Goal: Task Accomplishment & Management: Use online tool/utility

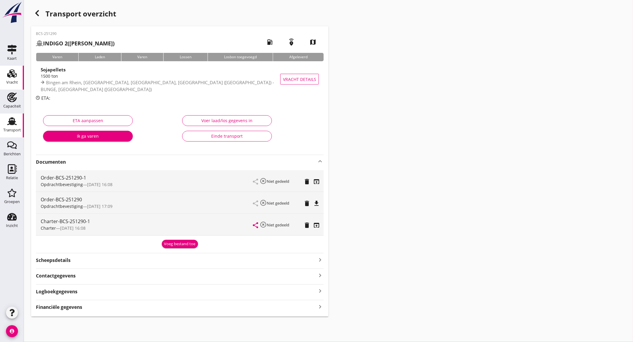
click at [13, 81] on div "Vracht" at bounding box center [12, 82] width 12 height 4
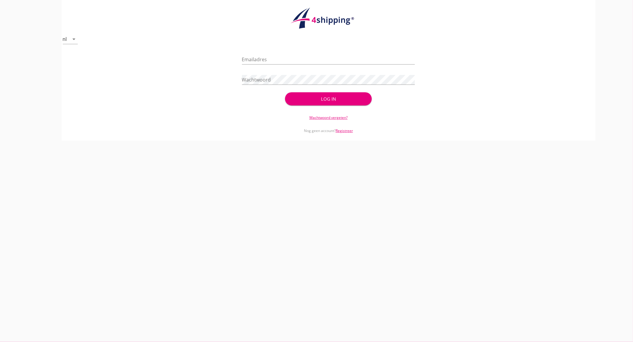
type input "[EMAIL_ADDRESS][DOMAIN_NAME]"
click at [321, 104] on button "Log in" at bounding box center [328, 98] width 86 height 13
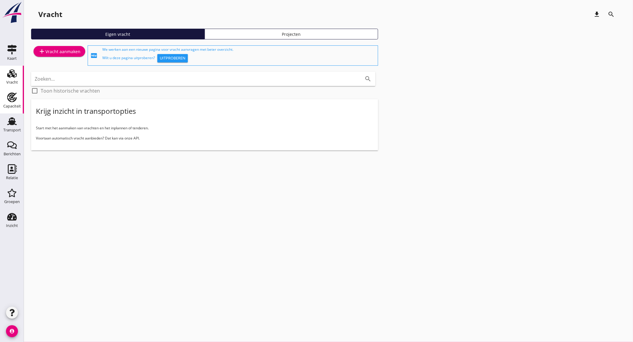
click at [20, 98] on link "Capaciteit Capaciteit" at bounding box center [12, 102] width 24 height 24
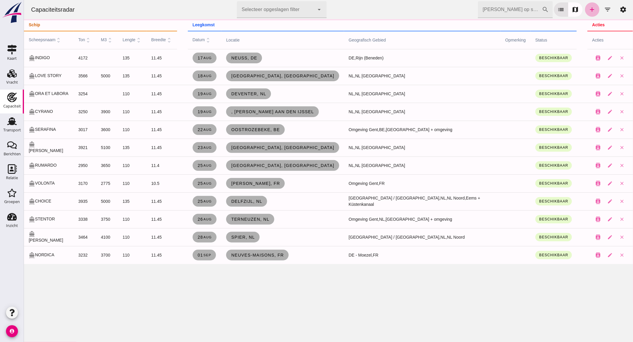
click at [588, 9] on icon "add" at bounding box center [591, 9] width 7 height 7
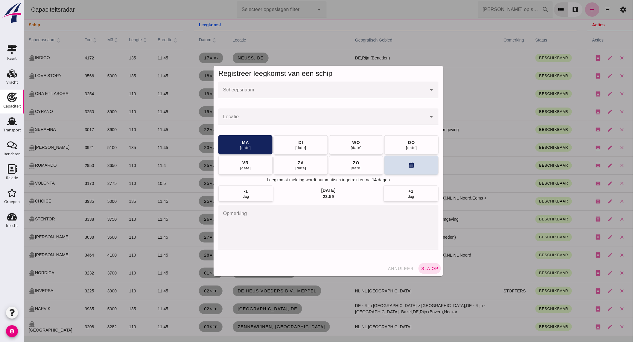
click at [269, 92] on input "Scheepsnaam" at bounding box center [322, 92] width 208 height 7
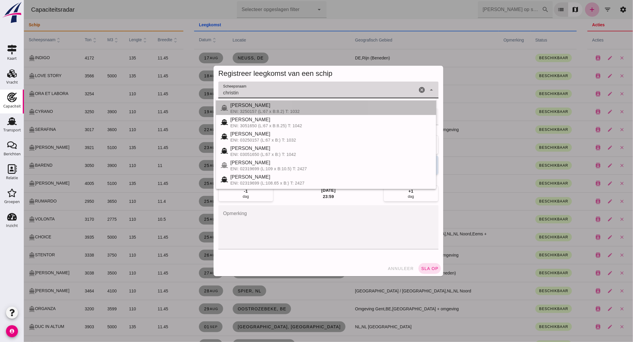
click at [266, 106] on div "[PERSON_NAME]" at bounding box center [330, 105] width 201 height 7
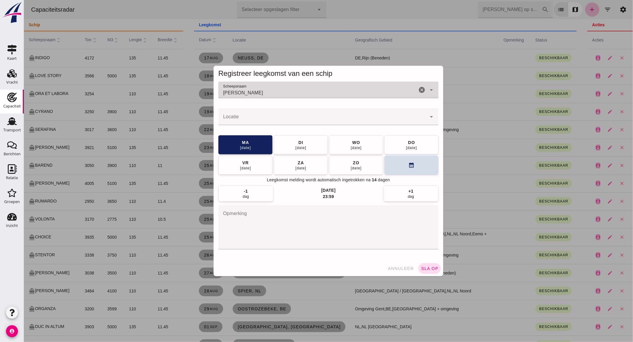
type input "[PERSON_NAME]"
click at [262, 116] on input "Locatie" at bounding box center [322, 119] width 208 height 7
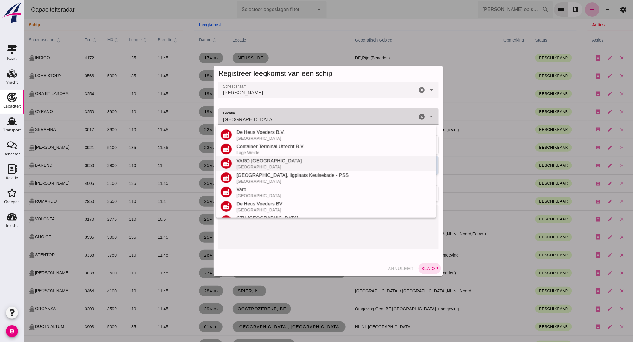
scroll to position [84, 0]
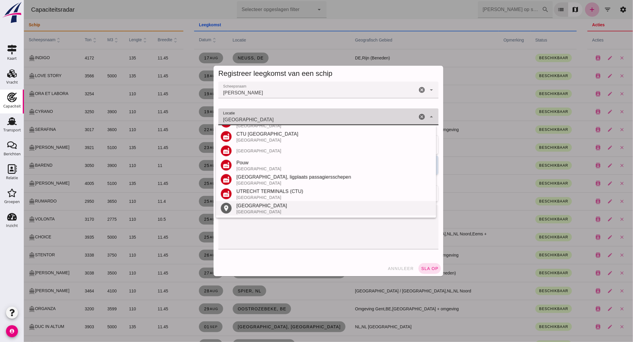
click at [240, 210] on div "[GEOGRAPHIC_DATA]" at bounding box center [333, 212] width 195 height 5
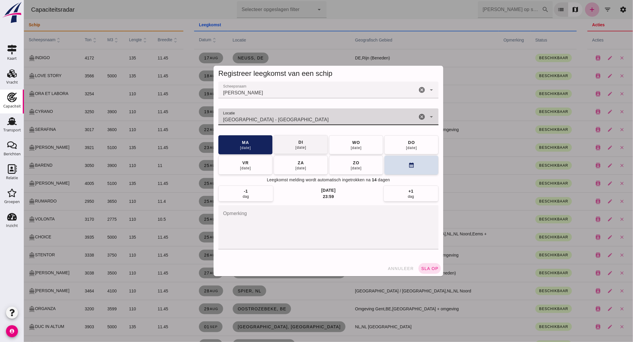
type input "[GEOGRAPHIC_DATA] - [GEOGRAPHIC_DATA]"
click at [298, 147] on div "[DATE]" at bounding box center [300, 147] width 11 height 5
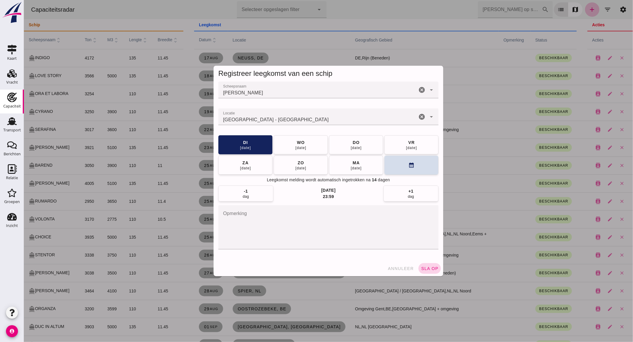
click at [429, 269] on span "sla op" at bounding box center [430, 268] width 18 height 5
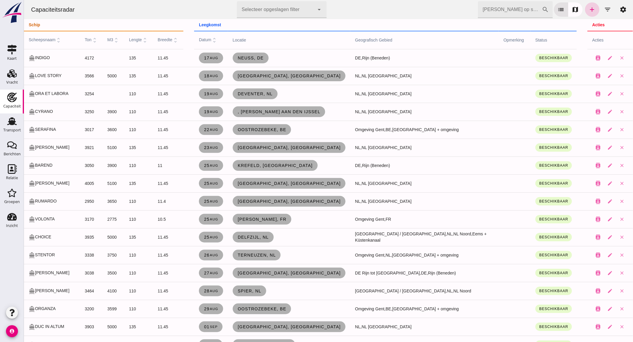
click at [588, 10] on icon "add" at bounding box center [591, 9] width 7 height 7
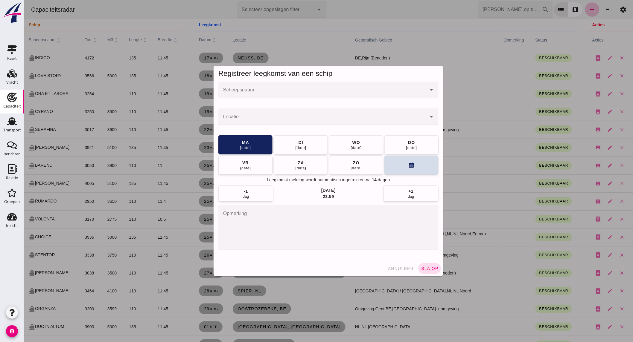
click at [253, 90] on input "Scheepsnaam" at bounding box center [322, 92] width 208 height 7
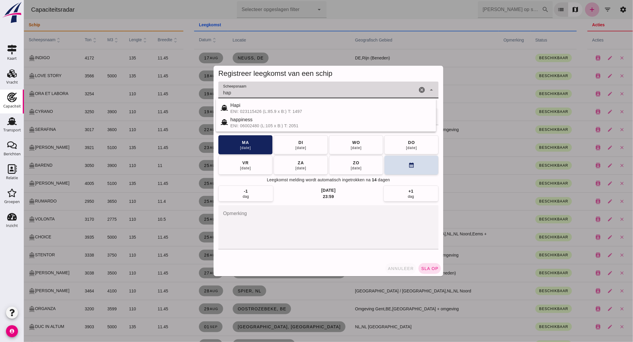
type input "hap"
click at [403, 267] on span "annuleer" at bounding box center [400, 268] width 26 height 5
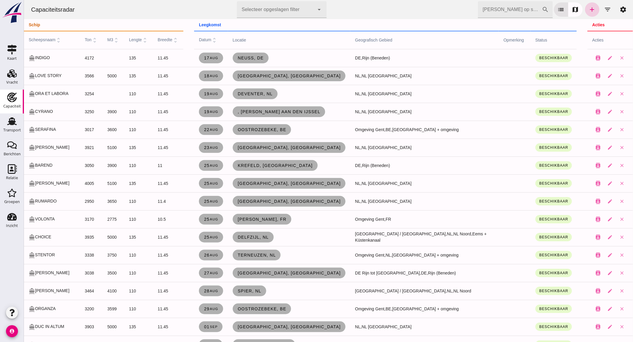
click at [585, 10] on link "add" at bounding box center [592, 9] width 14 height 14
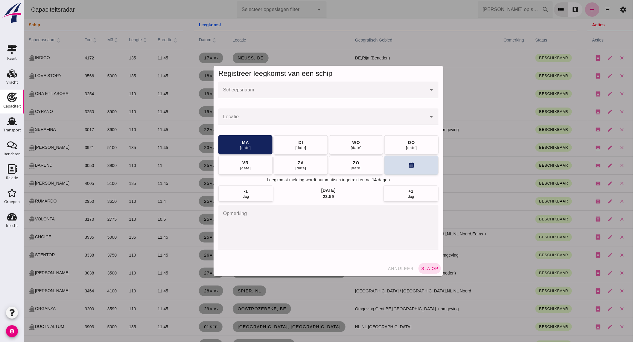
click at [271, 90] on input "Scheepsnaam" at bounding box center [322, 92] width 208 height 7
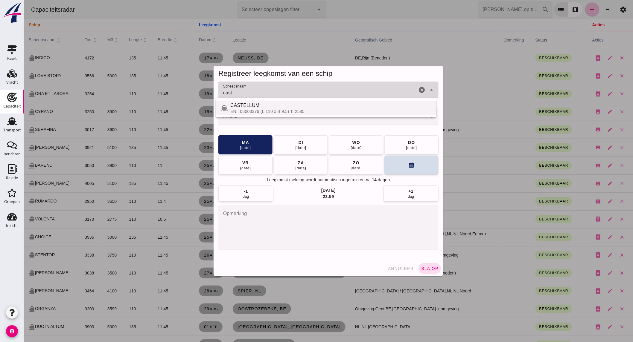
click at [273, 106] on div "CASTELLUM" at bounding box center [330, 105] width 201 height 7
type input "CASTELLUM"
click at [277, 119] on input "Locatie" at bounding box center [322, 119] width 208 height 7
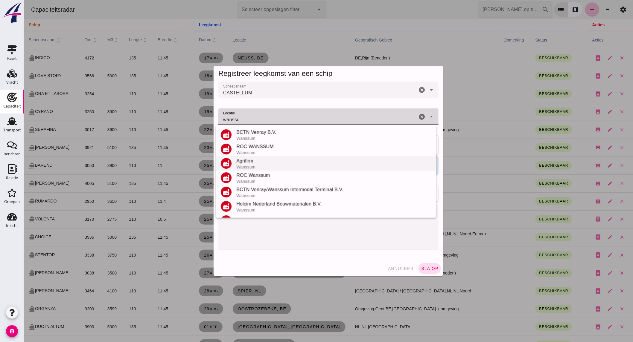
scroll to position [55, 0]
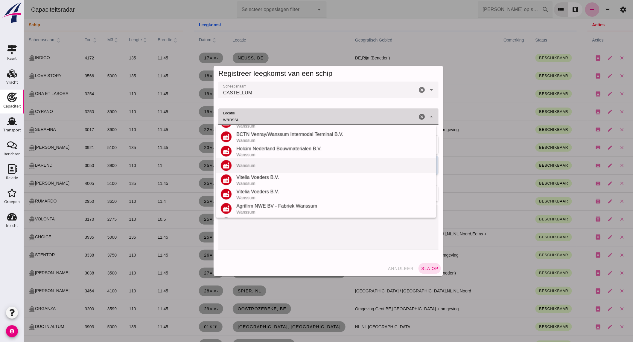
click at [268, 163] on div "Wanssum" at bounding box center [333, 165] width 195 height 5
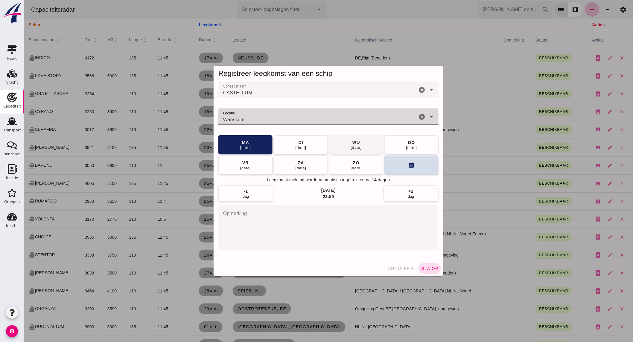
type input "Wanssum"
click at [352, 145] on div "[DATE]" at bounding box center [355, 147] width 11 height 5
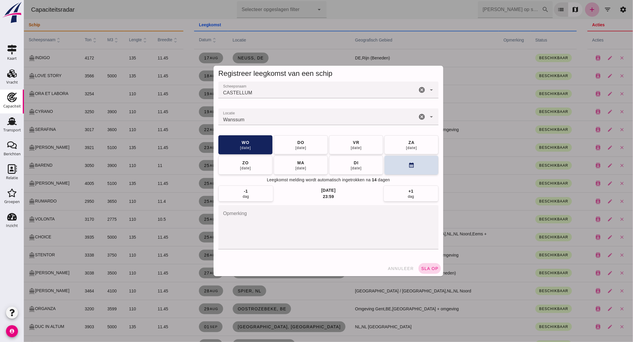
click at [424, 272] on button "sla op" at bounding box center [429, 269] width 22 height 11
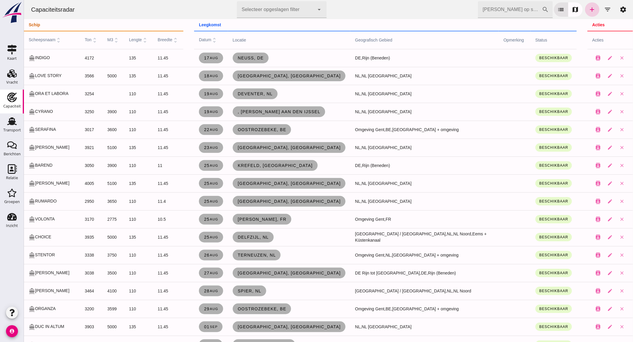
click at [585, 8] on link "add" at bounding box center [592, 9] width 14 height 14
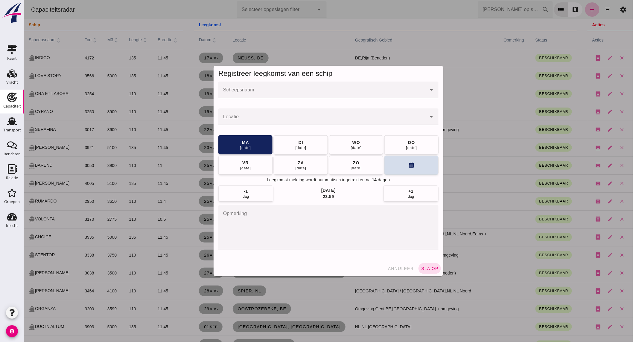
click at [320, 95] on input "Scheepsnaam" at bounding box center [322, 92] width 208 height 7
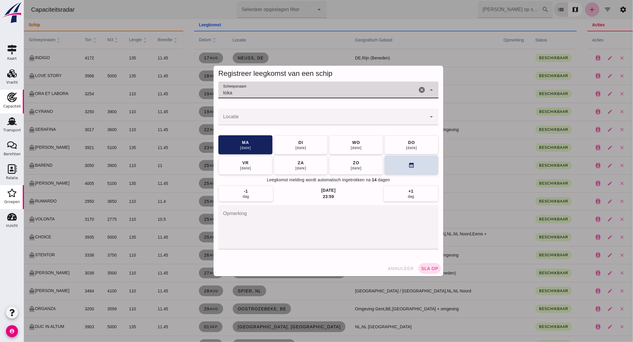
type input "toka"
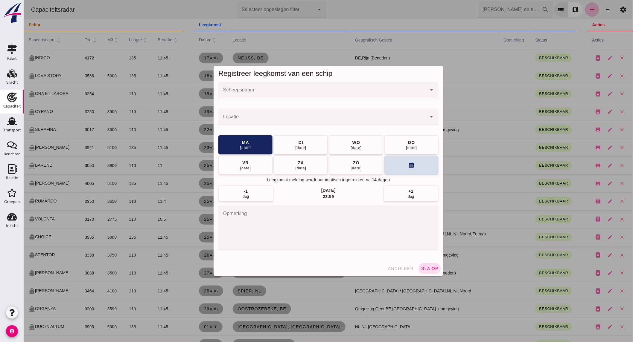
click at [283, 94] on input "Scheepsnaam" at bounding box center [322, 92] width 208 height 7
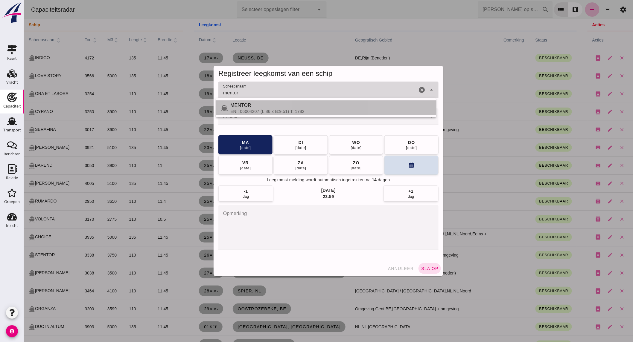
click at [273, 112] on div "ENI: 06004207 (L:86 x B:9.51) T: 1782" at bounding box center [330, 111] width 201 height 5
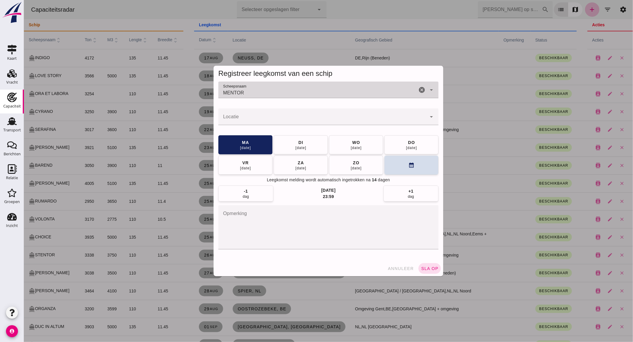
type input "MENTOR"
click at [273, 114] on div at bounding box center [322, 117] width 208 height 17
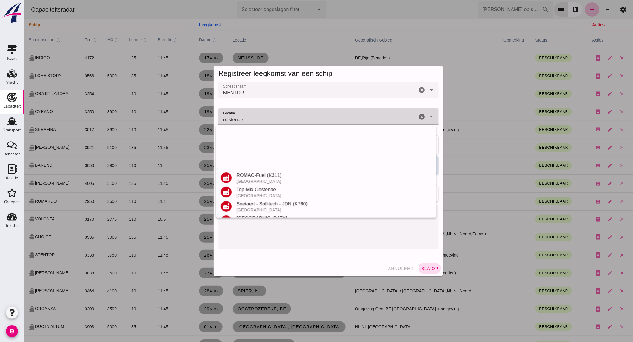
scroll to position [99, 0]
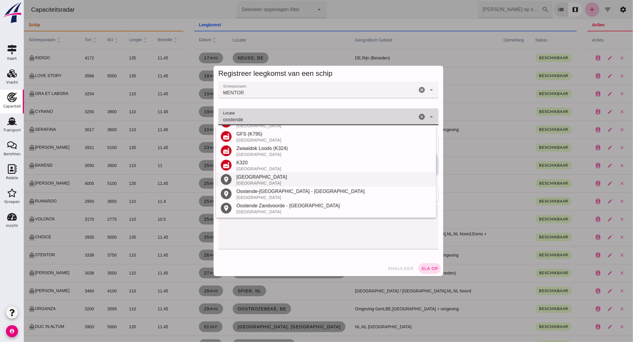
click at [267, 179] on div "[GEOGRAPHIC_DATA]" at bounding box center [333, 177] width 195 height 7
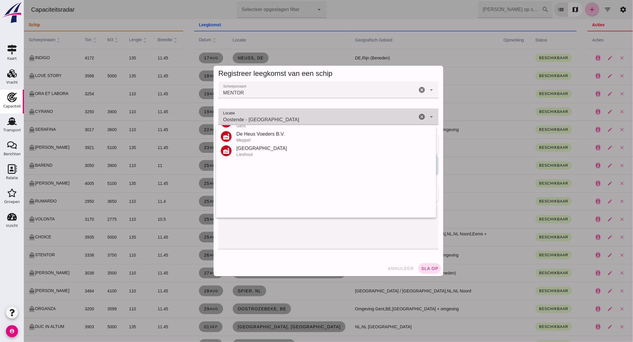
scroll to position [0, 0]
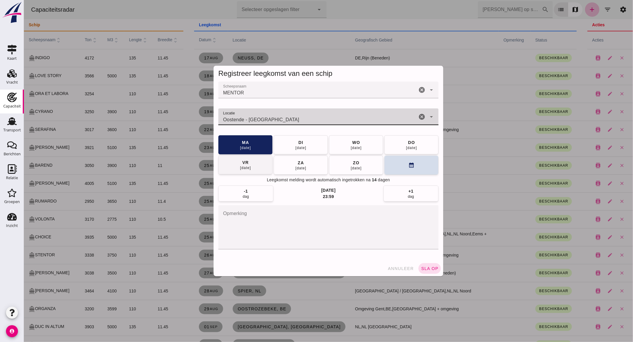
type input "Oostende - [GEOGRAPHIC_DATA]"
click at [250, 167] on button "[DATE]" at bounding box center [245, 165] width 54 height 19
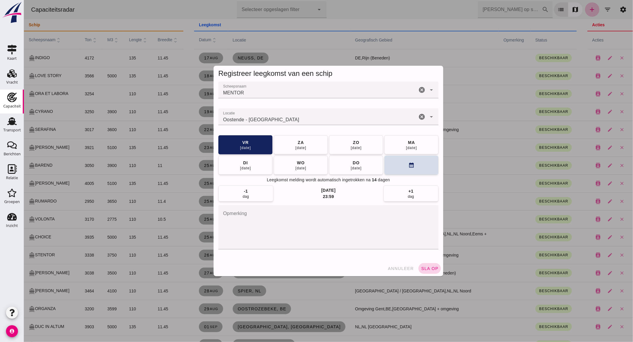
click at [429, 265] on button "sla op" at bounding box center [429, 269] width 22 height 11
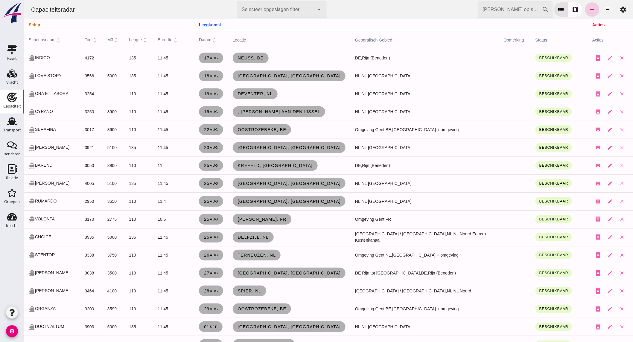
click at [587, 14] on link "add" at bounding box center [592, 9] width 14 height 14
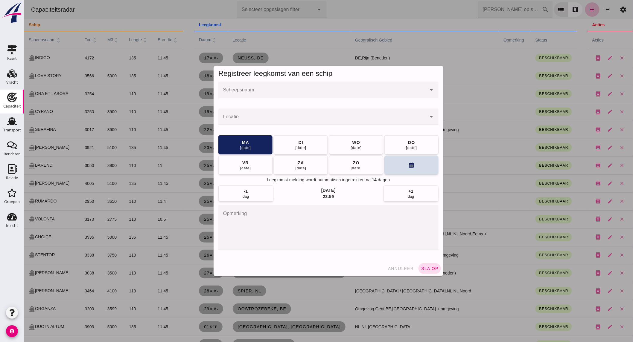
click at [326, 89] on div at bounding box center [322, 90] width 208 height 17
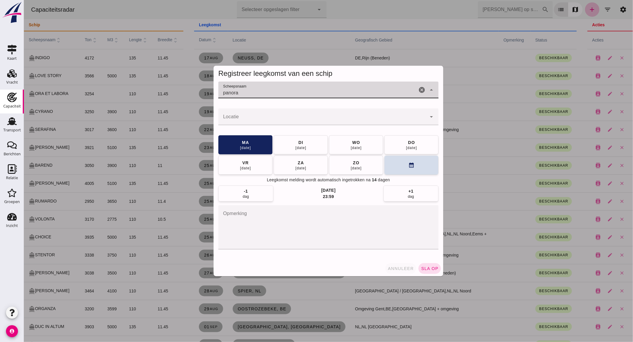
type input "panora"
click at [399, 266] on button "annuleer" at bounding box center [400, 269] width 31 height 11
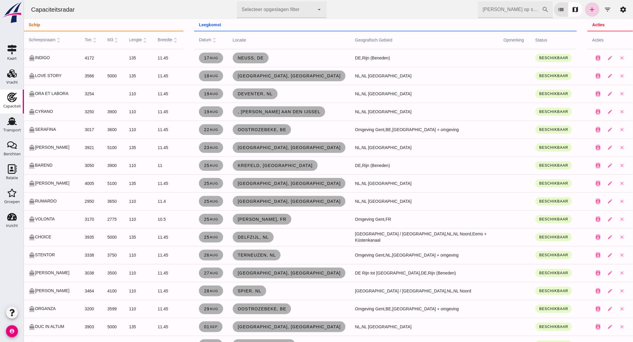
click at [588, 10] on icon "add" at bounding box center [591, 9] width 7 height 7
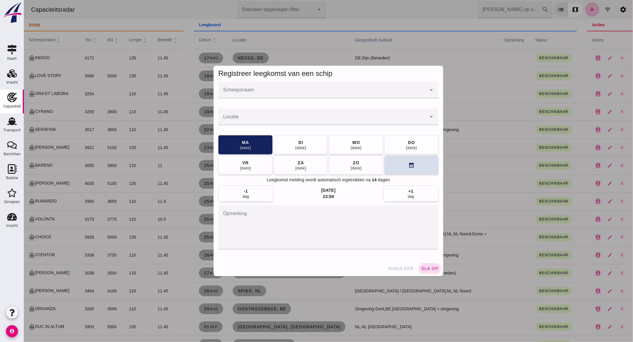
click at [258, 92] on input "Scheepsnaam" at bounding box center [322, 92] width 208 height 7
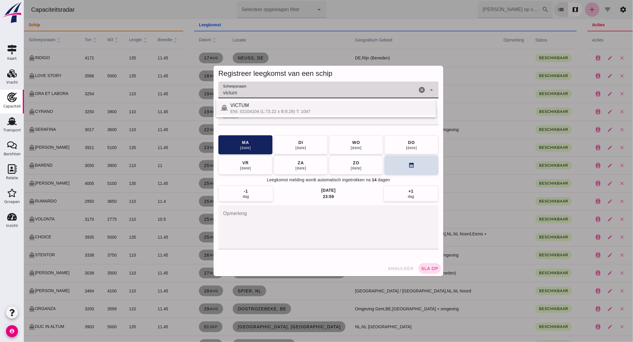
click at [270, 106] on div "VICTUM" at bounding box center [330, 105] width 201 height 7
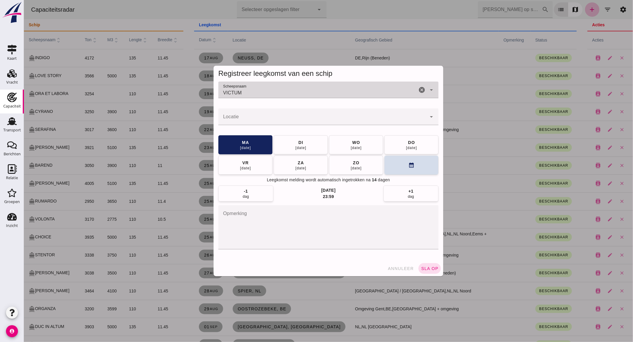
type input "VICTUM"
click at [264, 118] on input "Locatie" at bounding box center [322, 119] width 208 height 7
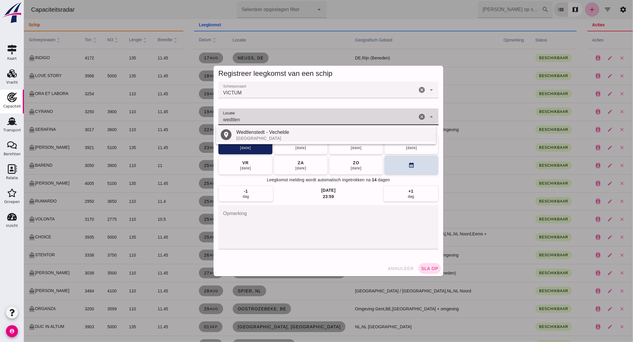
click at [307, 141] on div "place [GEOGRAPHIC_DATA] - [GEOGRAPHIC_DATA] [GEOGRAPHIC_DATA]" at bounding box center [326, 135] width 220 height 14
type input "Wedtlenstedt - Vechelde - Nedersaksen"
click at [429, 267] on span "sla op" at bounding box center [430, 268] width 18 height 5
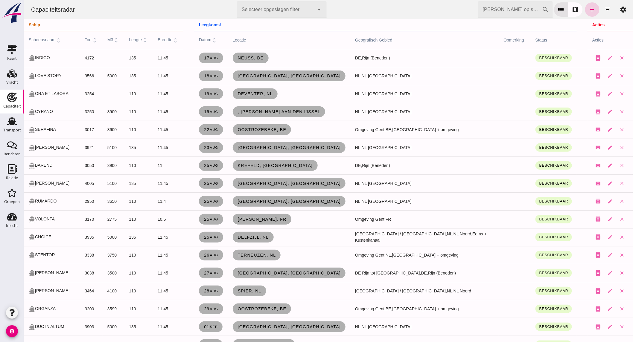
click at [588, 8] on icon "add" at bounding box center [591, 9] width 7 height 7
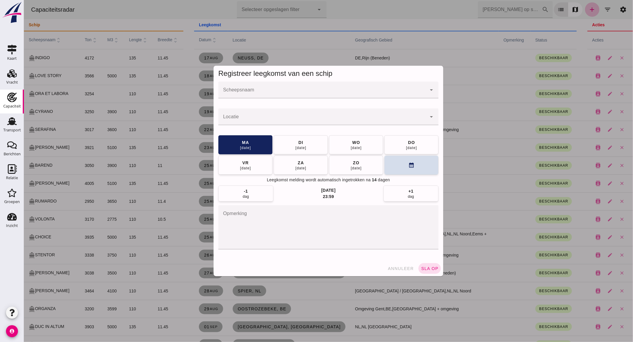
click at [271, 93] on input "Scheepsnaam" at bounding box center [322, 92] width 208 height 7
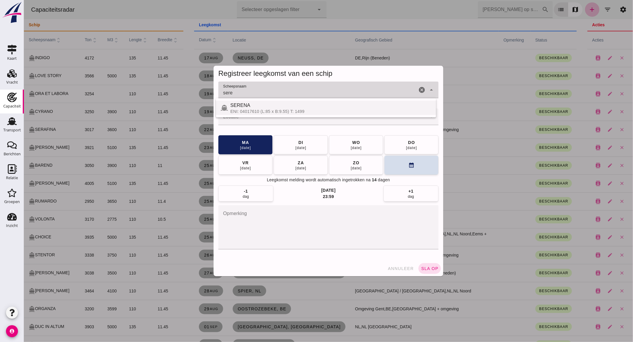
click at [265, 108] on div "SERENA" at bounding box center [330, 105] width 201 height 7
type input "SERENA"
click at [261, 120] on input "Locatie" at bounding box center [322, 119] width 208 height 7
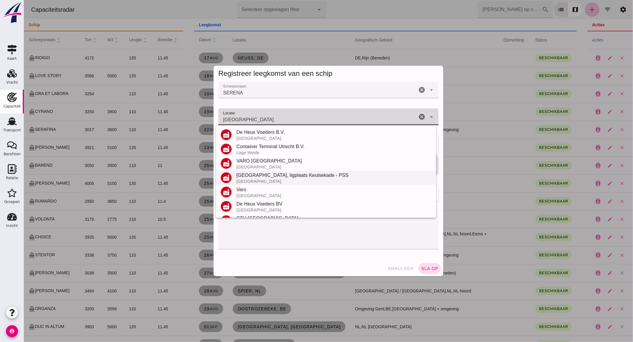
scroll to position [84, 0]
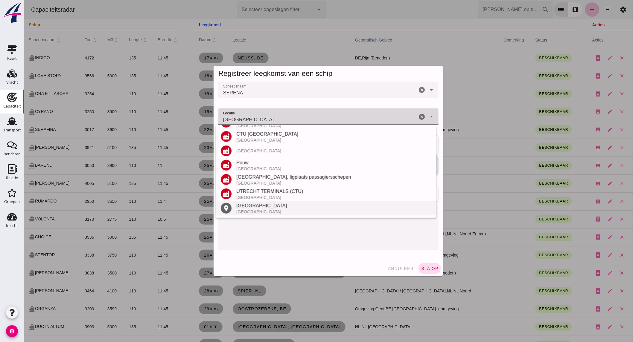
click at [252, 208] on div "[GEOGRAPHIC_DATA]" at bounding box center [333, 205] width 195 height 7
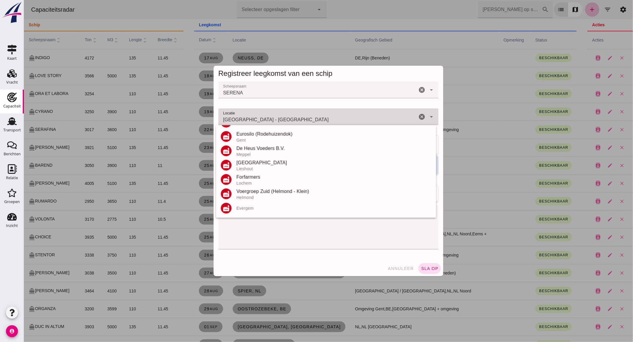
scroll to position [0, 0]
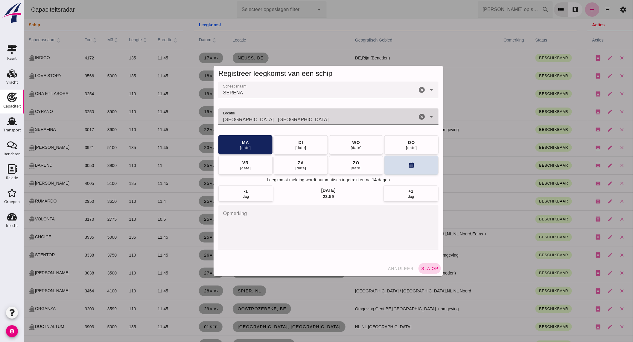
type input "[GEOGRAPHIC_DATA] - [GEOGRAPHIC_DATA]"
click at [422, 267] on span "sla op" at bounding box center [430, 268] width 18 height 5
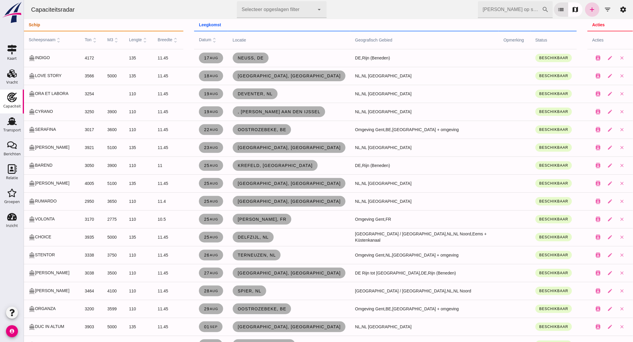
click at [588, 7] on icon "add" at bounding box center [591, 9] width 7 height 7
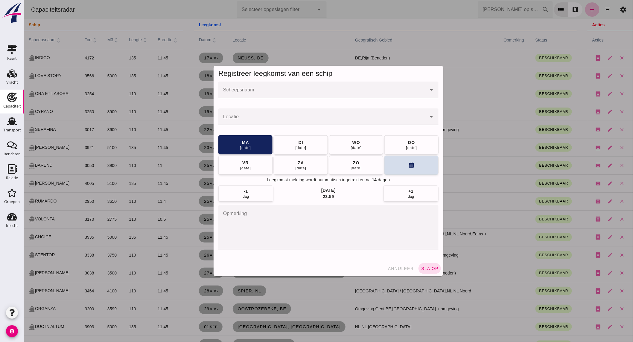
click at [315, 87] on div at bounding box center [322, 90] width 208 height 17
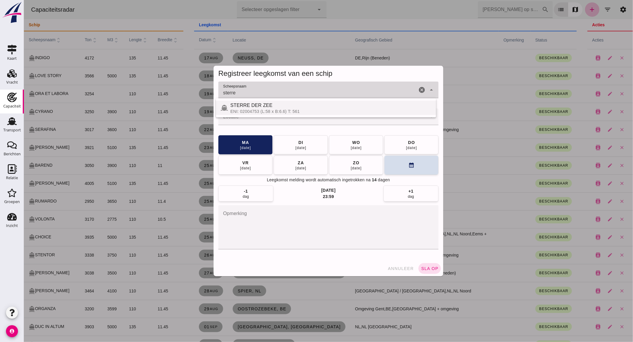
click at [301, 105] on div "STERRE DER ZEE" at bounding box center [330, 105] width 201 height 7
type input "STERRE DER ZEE"
click at [293, 118] on input "Locatie" at bounding box center [322, 119] width 208 height 7
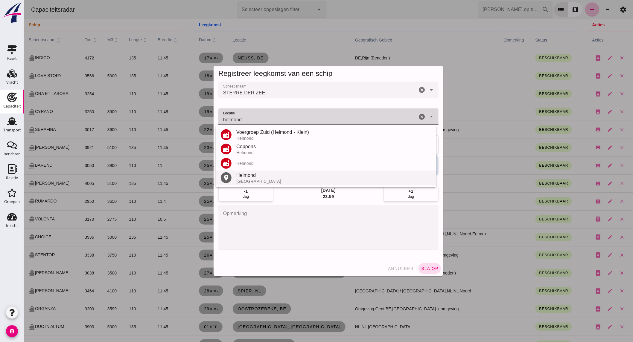
click at [258, 178] on div "Helmond" at bounding box center [333, 175] width 195 height 7
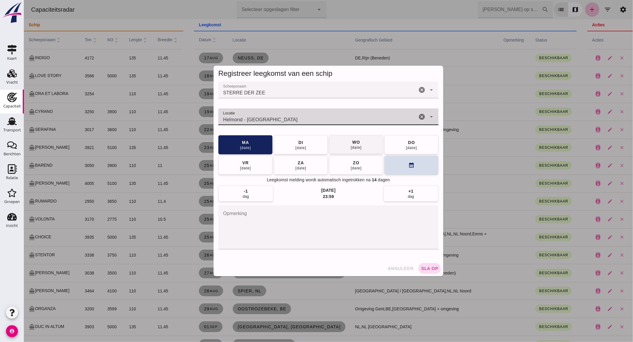
type input "Helmond - [GEOGRAPHIC_DATA]"
click at [368, 146] on button "[DATE]" at bounding box center [356, 144] width 54 height 19
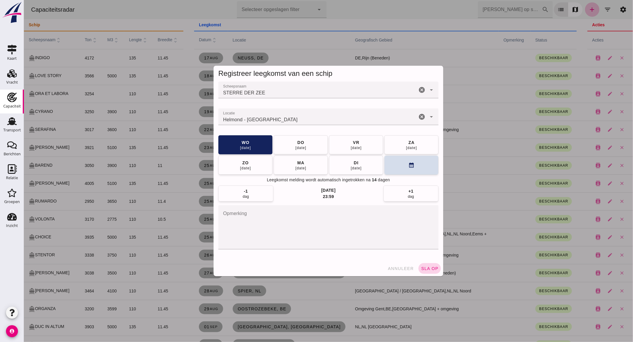
click at [425, 268] on span "sla op" at bounding box center [430, 268] width 18 height 5
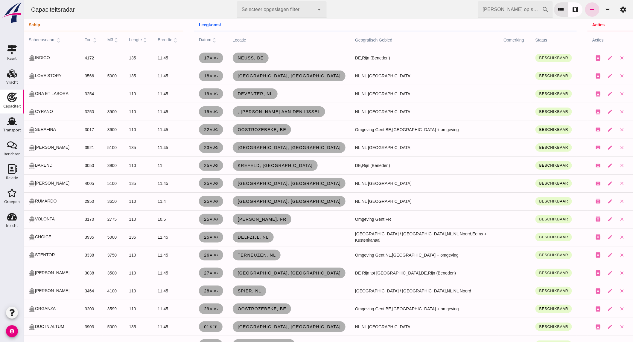
click at [509, 13] on input "[PERSON_NAME] op scheepsnaam" at bounding box center [510, 9] width 64 height 17
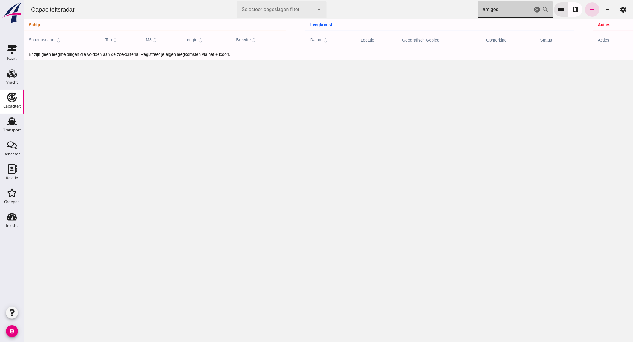
type input "amigos"
click at [13, 101] on use at bounding box center [12, 98] width 10 height 10
click at [533, 7] on icon "cancel" at bounding box center [536, 9] width 7 height 7
type input "a"
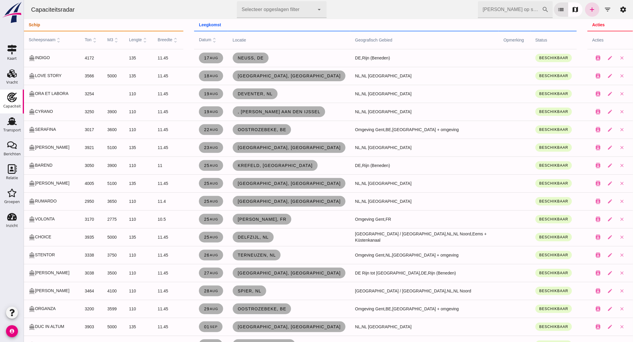
click at [593, 13] on div "[PERSON_NAME] op scheepsnaam cancel search list map add filter_list settings" at bounding box center [554, 9] width 153 height 17
click at [590, 11] on icon "add" at bounding box center [591, 9] width 7 height 7
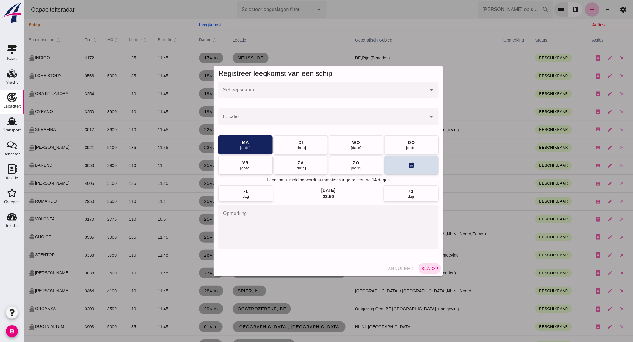
click at [298, 91] on input "Scheepsnaam" at bounding box center [322, 92] width 208 height 7
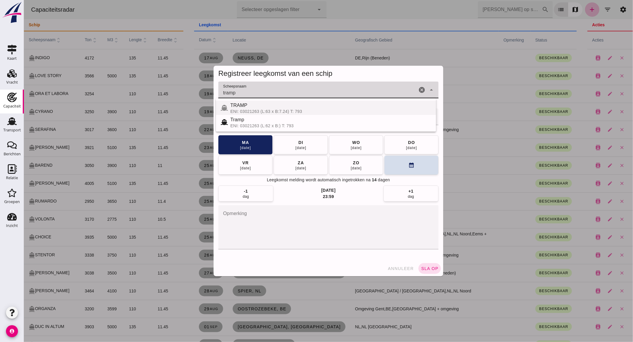
click at [291, 109] on div "ENI: 03021263 (L:63 x B:7.24) T: 793" at bounding box center [330, 111] width 201 height 5
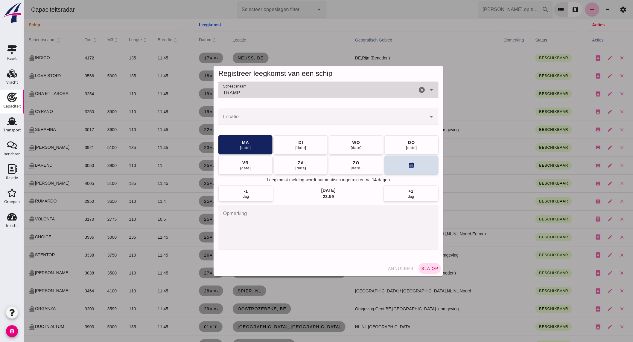
type input "TRAMP"
click at [290, 117] on input "Locatie" at bounding box center [322, 119] width 208 height 7
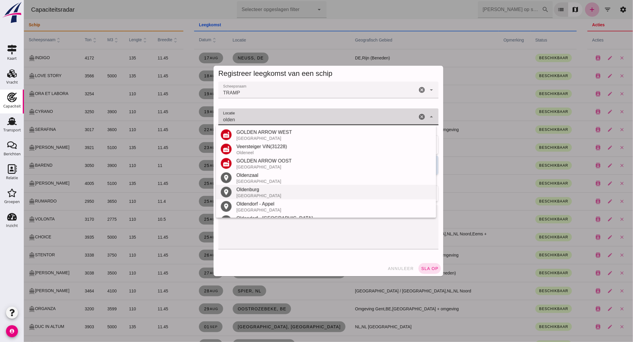
scroll to position [27, 0]
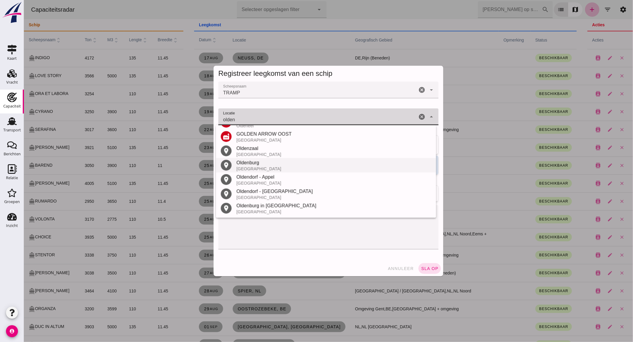
click at [264, 168] on div "[GEOGRAPHIC_DATA]" at bounding box center [333, 169] width 195 height 5
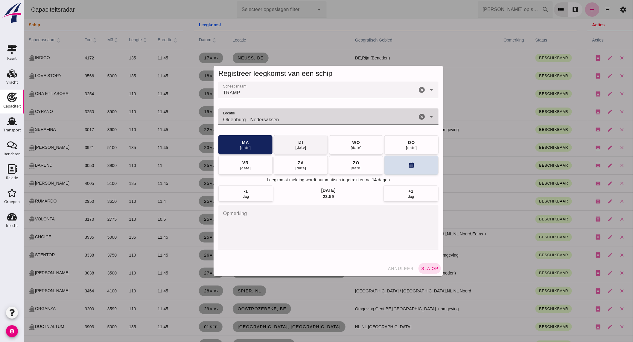
type input "Oldenburg - Nedersaksen"
click at [298, 143] on div "di" at bounding box center [300, 142] width 5 height 6
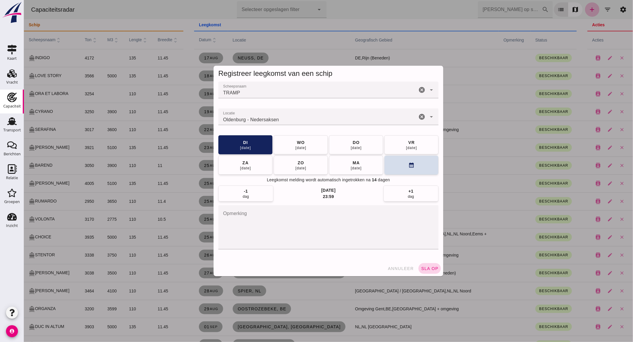
click at [425, 267] on span "sla op" at bounding box center [430, 268] width 18 height 5
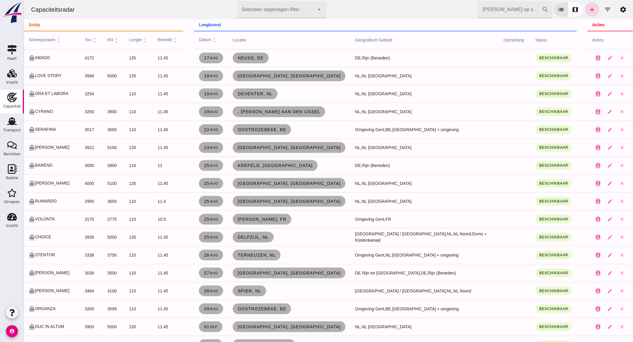
click at [498, 10] on input "[PERSON_NAME] op scheepsnaam" at bounding box center [510, 9] width 64 height 17
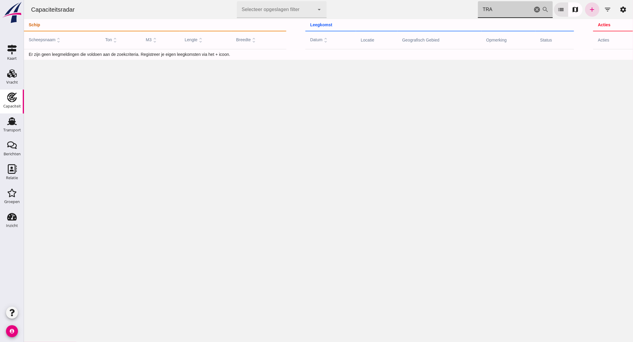
type input "TRA"
click at [533, 10] on icon "cancel" at bounding box center [536, 9] width 7 height 7
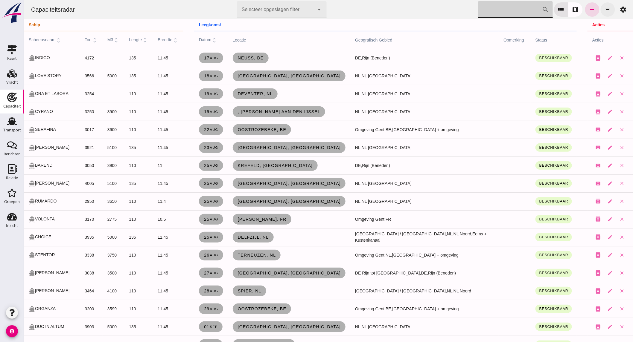
click at [604, 11] on icon "filter_list" at bounding box center [607, 9] width 7 height 7
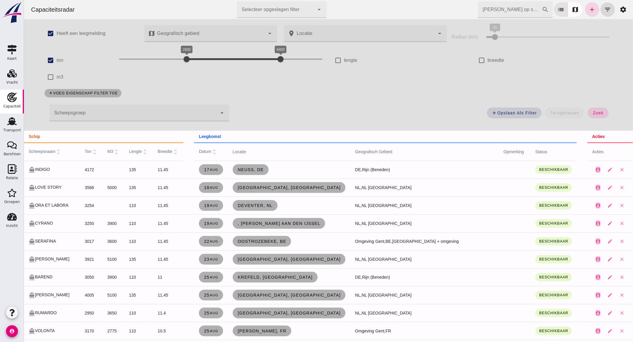
click at [58, 60] on label "ton" at bounding box center [59, 60] width 7 height 17
click at [56, 60] on input "ton" at bounding box center [50, 60] width 12 height 12
checkbox input "false"
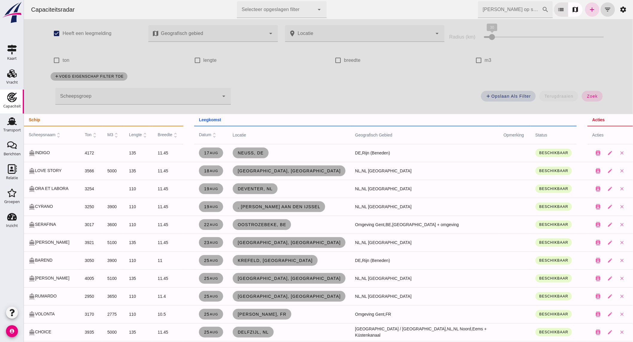
click at [485, 59] on label "m3" at bounding box center [487, 60] width 7 height 17
click at [484, 59] on input "m3" at bounding box center [478, 60] width 12 height 12
checkbox input "true"
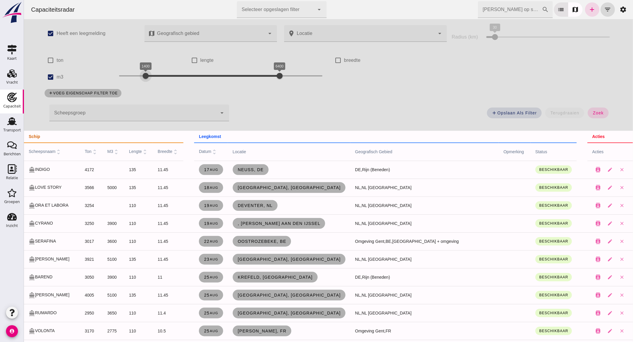
drag, startPoint x: 139, startPoint y: 75, endPoint x: 142, endPoint y: 77, distance: 3.5
click at [142, 77] on div "1400 6400 1400 6400" at bounding box center [220, 76] width 203 height 10
drag, startPoint x: 268, startPoint y: 76, endPoint x: 165, endPoint y: 78, distance: 102.9
click at [165, 78] on div at bounding box center [167, 76] width 12 height 12
click at [598, 112] on span "zoek" at bounding box center [597, 113] width 11 height 5
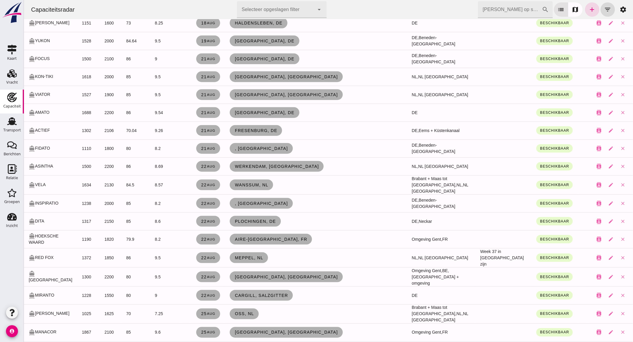
scroll to position [0, 0]
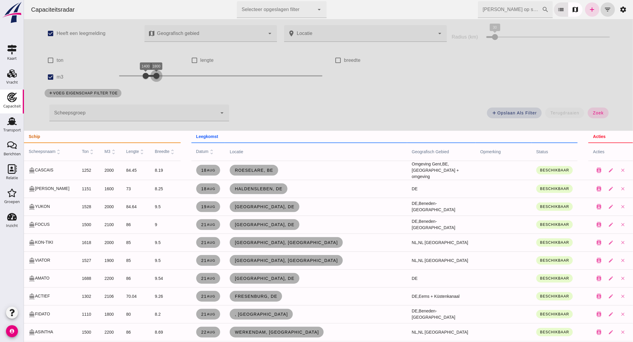
drag, startPoint x: 165, startPoint y: 77, endPoint x: 153, endPoint y: 77, distance: 12.0
click at [153, 77] on div at bounding box center [156, 76] width 12 height 12
click at [592, 111] on span "zoek" at bounding box center [597, 113] width 11 height 5
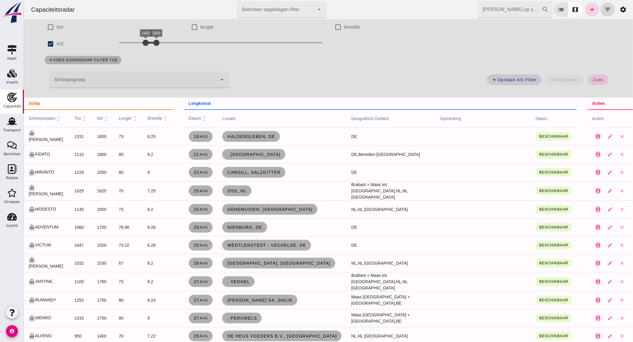
scroll to position [66, 0]
